Goal: Obtain resource: Obtain resource

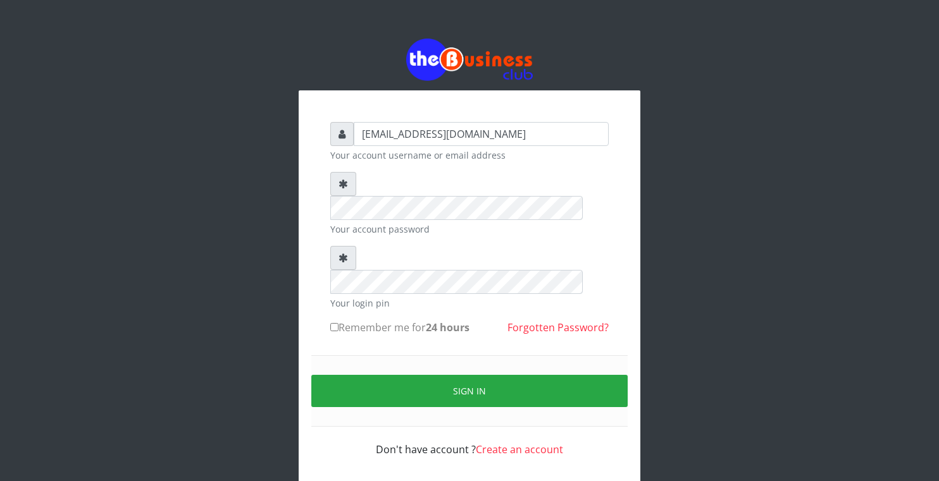
click at [330, 285] on div "get2terkuma@gmail.com Your account username or email address Your account passw…" at bounding box center [470, 289] width 304 height 361
click at [331, 323] on input "Remember me for 24 hours" at bounding box center [334, 327] width 8 height 8
checkbox input "true"
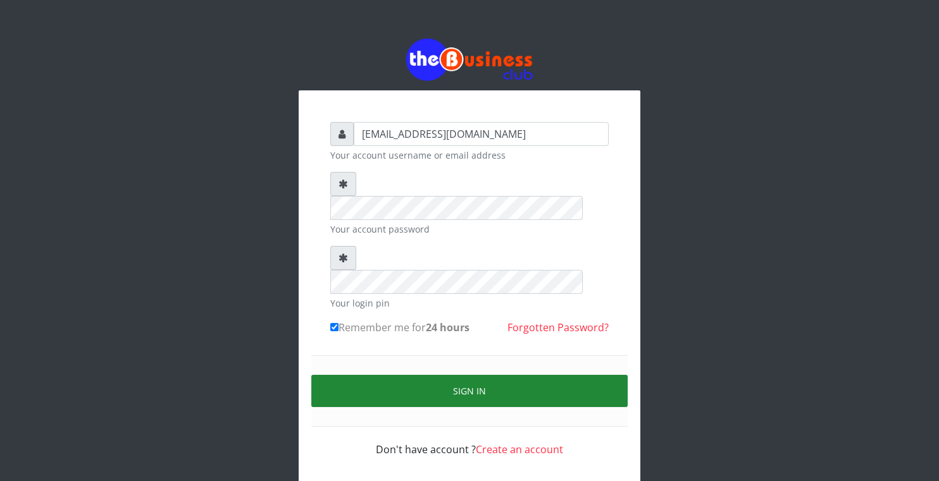
click at [381, 375] on button "Sign in" at bounding box center [469, 391] width 316 height 32
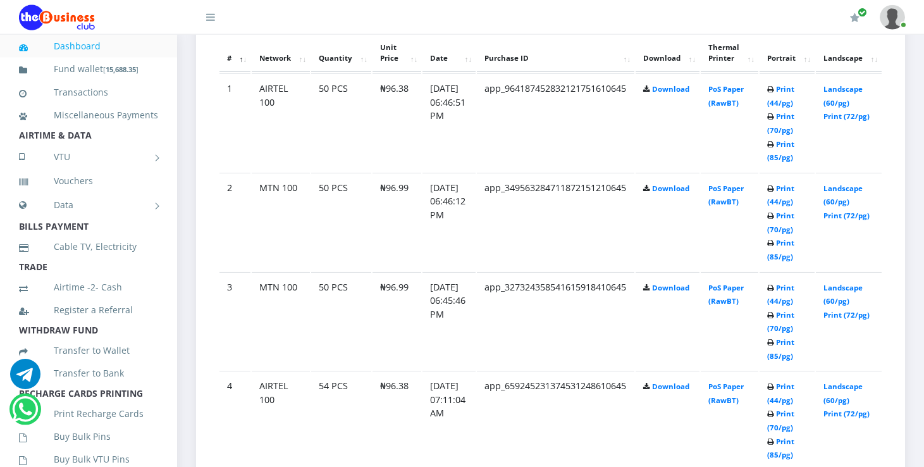
scroll to position [715, 0]
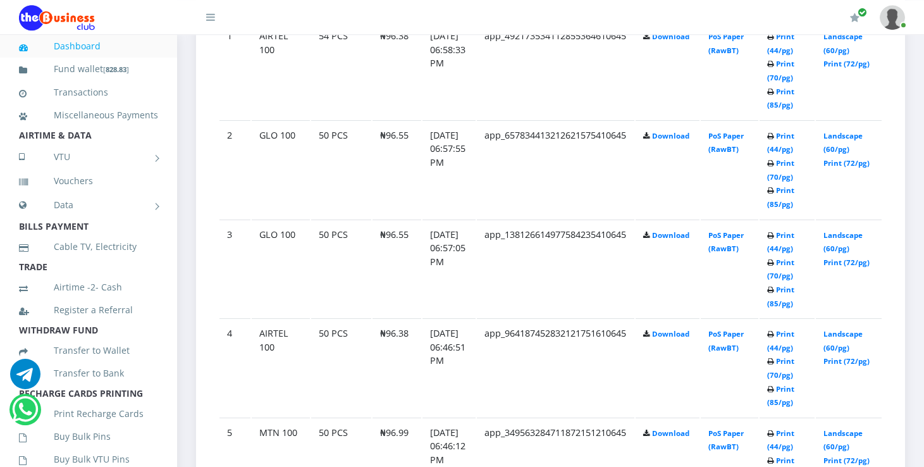
scroll to position [748, 0]
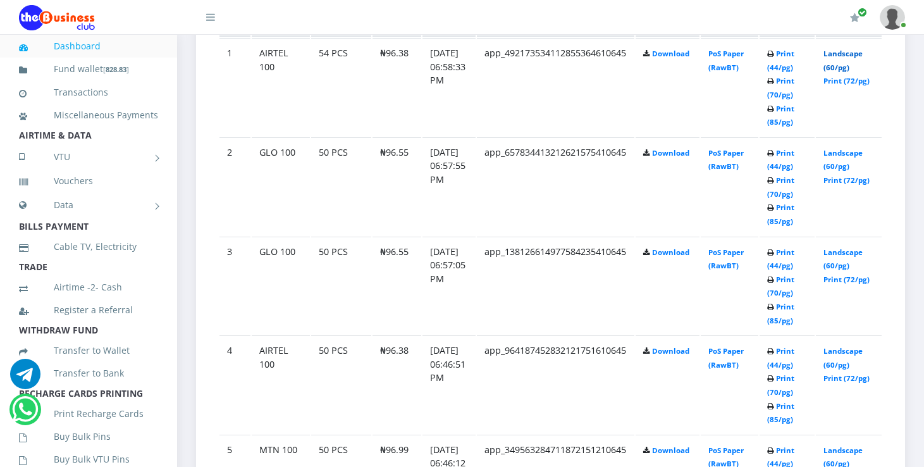
click at [863, 54] on link "Landscape (60/pg)" at bounding box center [843, 60] width 39 height 23
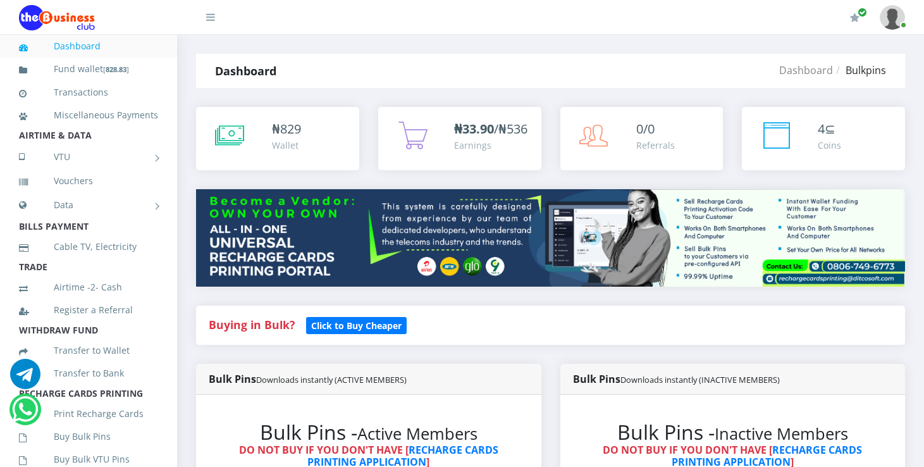
scroll to position [749, 0]
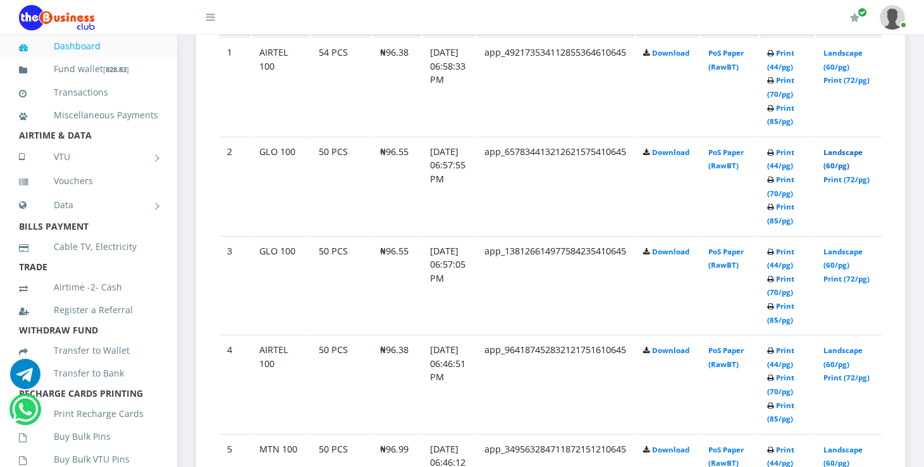
click at [847, 156] on link "Landscape (60/pg)" at bounding box center [843, 158] width 39 height 23
click at [856, 252] on link "Landscape (60/pg)" at bounding box center [843, 258] width 39 height 23
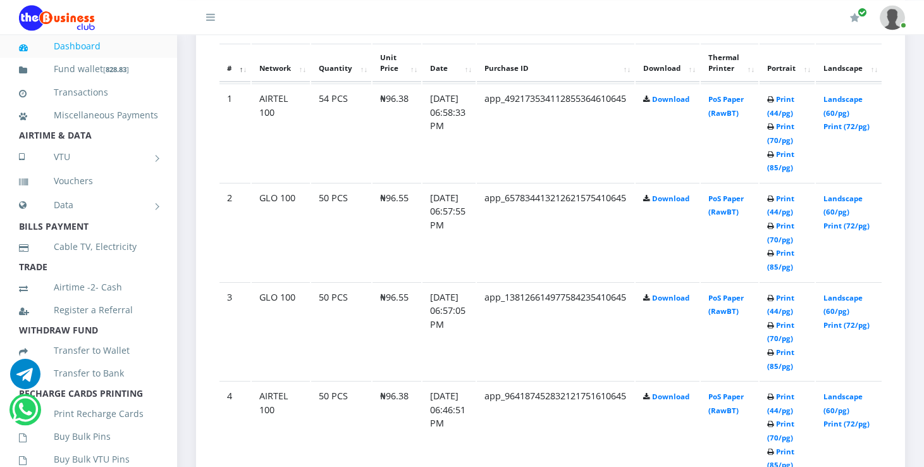
scroll to position [704, 0]
click at [863, 395] on link "Landscape (60/pg)" at bounding box center [843, 401] width 39 height 23
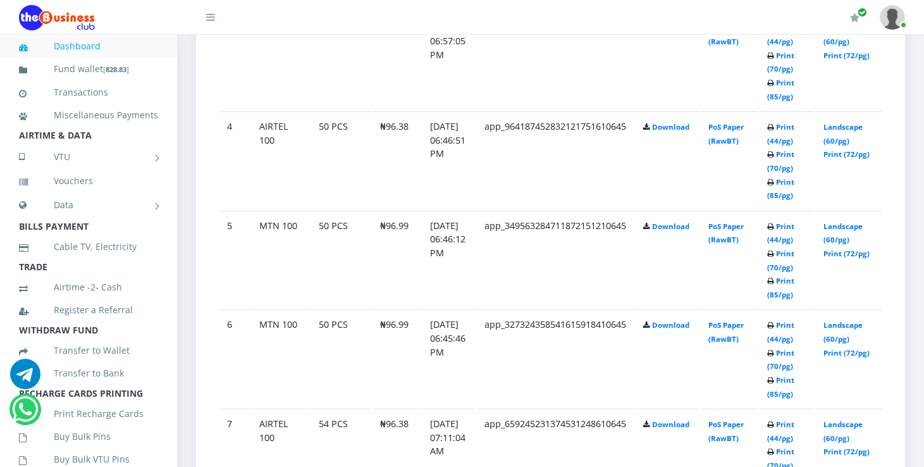
scroll to position [972, 0]
click at [851, 324] on link "Landscape (60/pg)" at bounding box center [843, 331] width 39 height 23
